Goal: Information Seeking & Learning: Learn about a topic

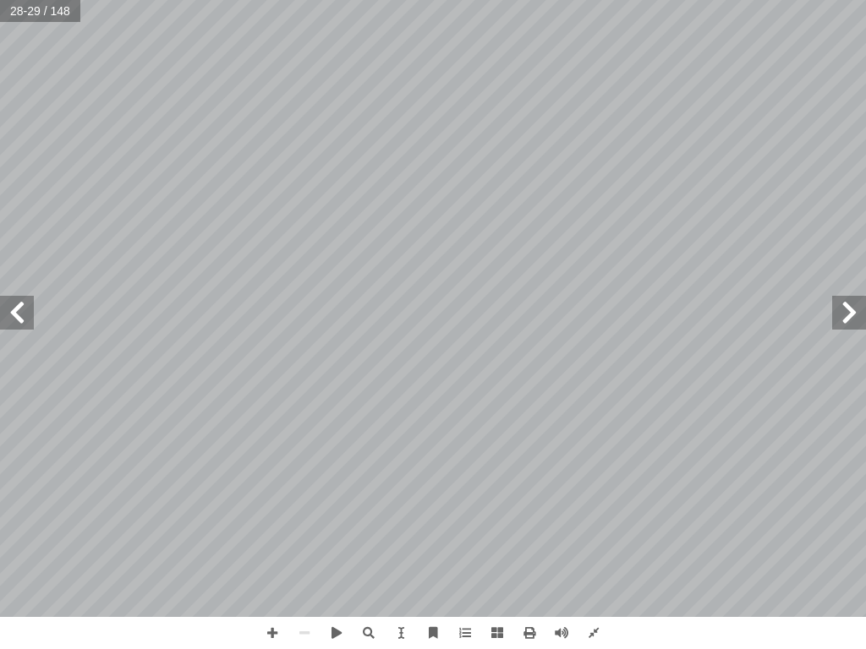
click at [17, 315] on span at bounding box center [17, 313] width 34 height 34
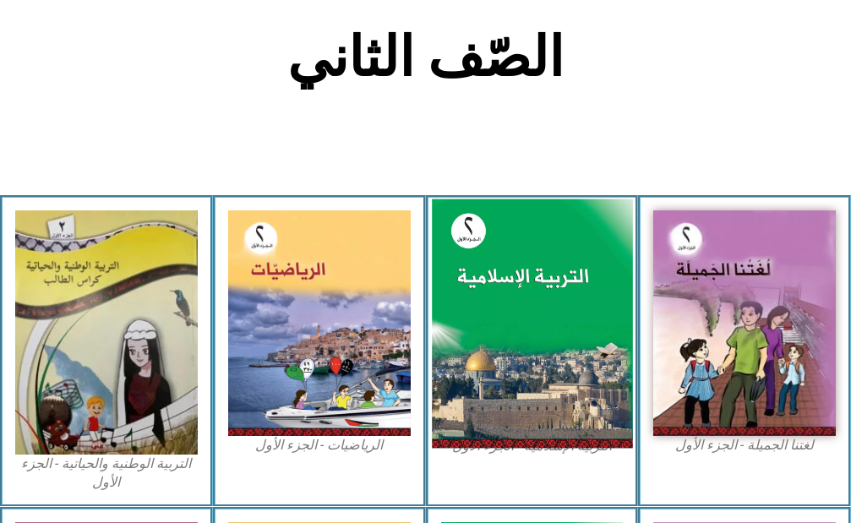
scroll to position [506, 0]
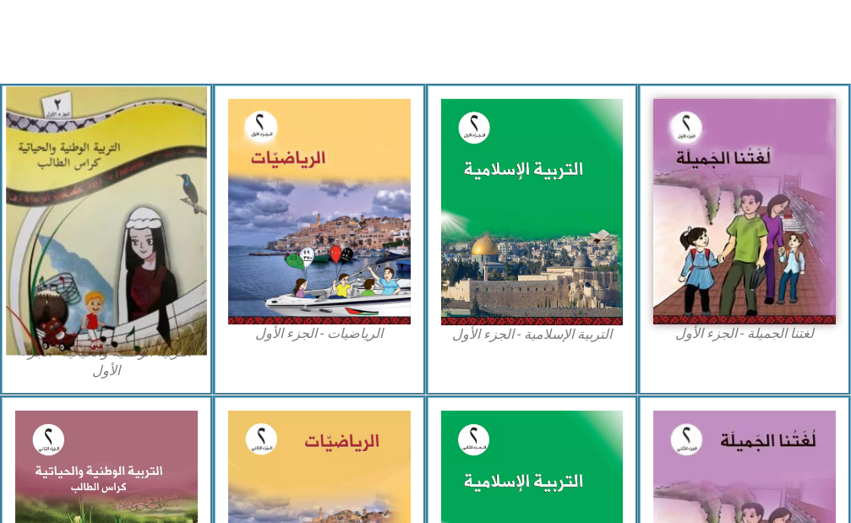
click at [83, 211] on img at bounding box center [106, 220] width 200 height 269
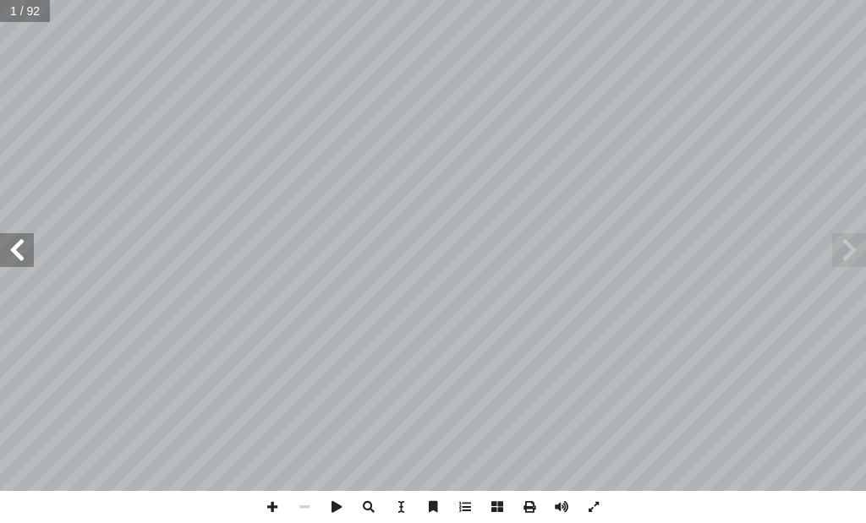
click at [5, 250] on span at bounding box center [17, 250] width 34 height 34
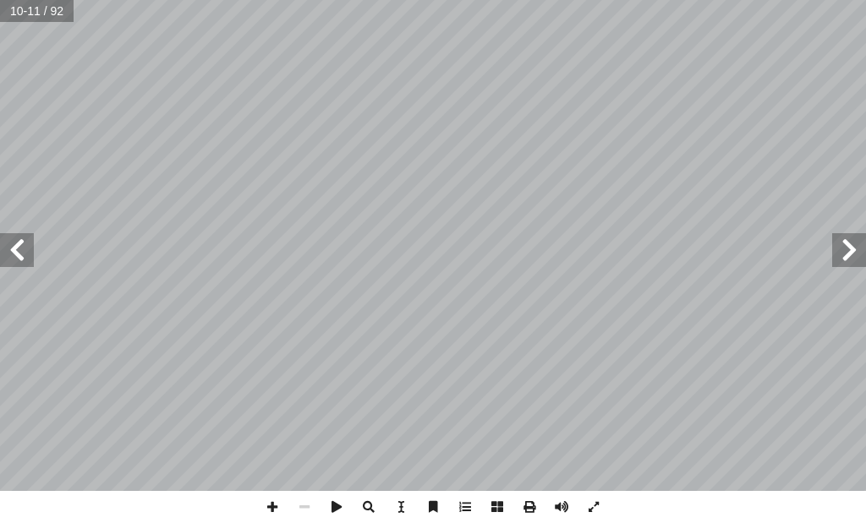
click at [10, 248] on span at bounding box center [17, 250] width 34 height 34
click at [23, 251] on span at bounding box center [17, 250] width 34 height 34
click at [847, 240] on span at bounding box center [849, 250] width 34 height 34
click at [19, 249] on span at bounding box center [17, 250] width 34 height 34
click at [844, 236] on span at bounding box center [849, 250] width 34 height 34
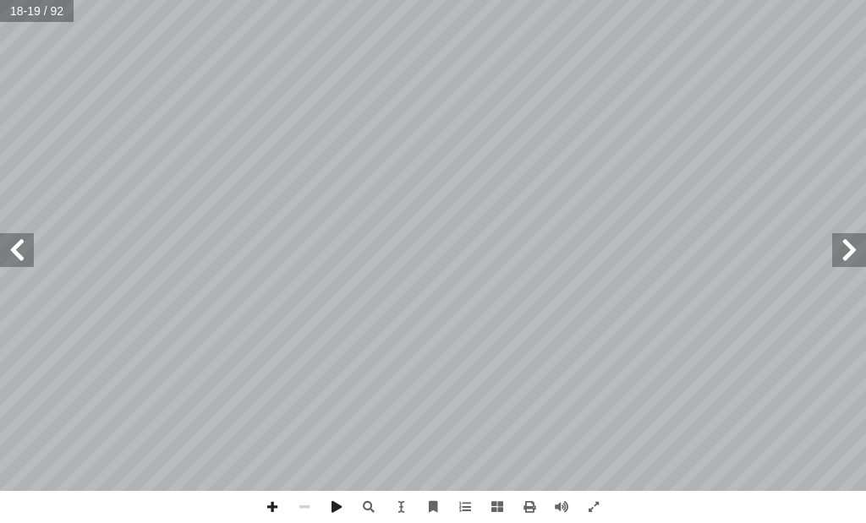
click at [844, 236] on span at bounding box center [849, 250] width 34 height 34
